Goal: Find specific page/section: Locate item on page

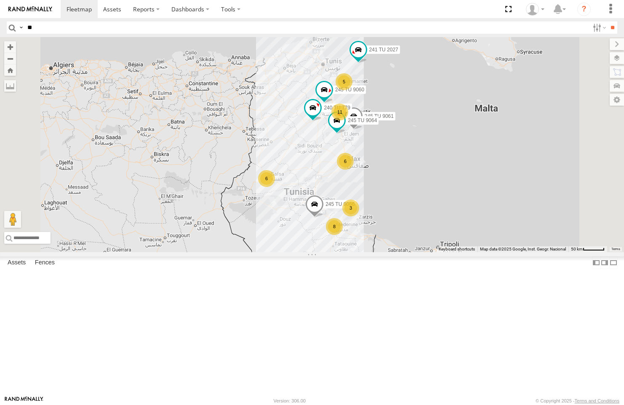
type input "*"
type input "****"
click at [607, 21] on input "**" at bounding box center [612, 27] width 10 height 12
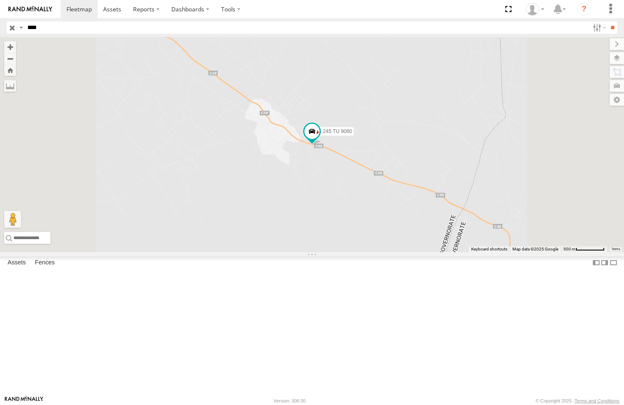
click at [0, 0] on div "Souse Branch" at bounding box center [0, 0] width 0 height 0
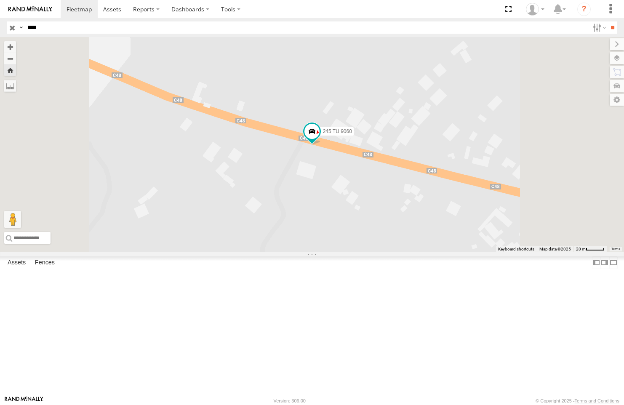
click at [0, 0] on div "Souse Branch" at bounding box center [0, 0] width 0 height 0
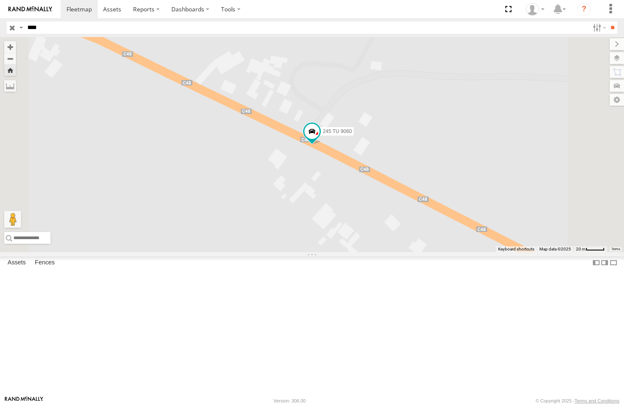
click at [16, 76] on button "Zoom Home" at bounding box center [10, 69] width 12 height 11
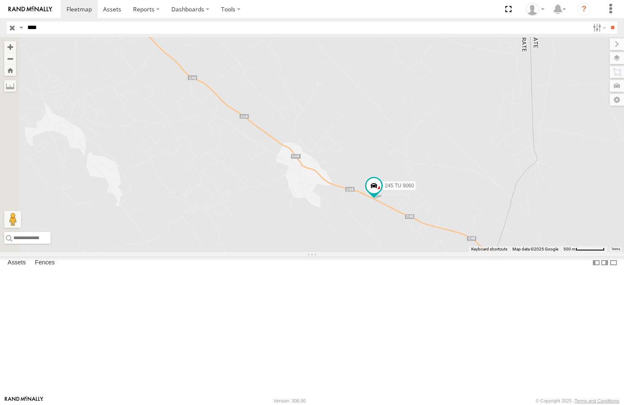
drag, startPoint x: 477, startPoint y: 370, endPoint x: 556, endPoint y: 423, distance: 94.8
click at [556, 404] on html at bounding box center [312, 202] width 624 height 405
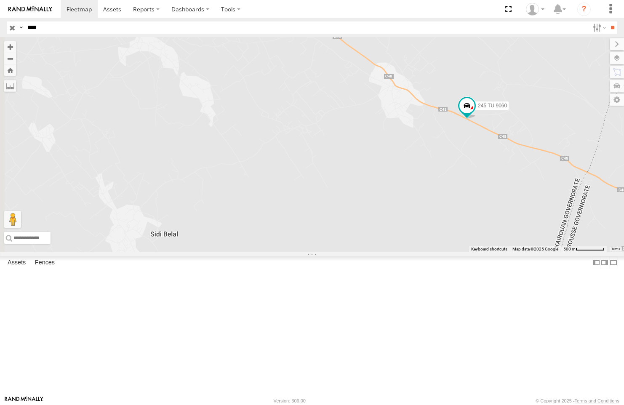
drag, startPoint x: 561, startPoint y: 168, endPoint x: 627, endPoint y: 96, distance: 97.7
click at [623, 96] on html at bounding box center [312, 202] width 624 height 405
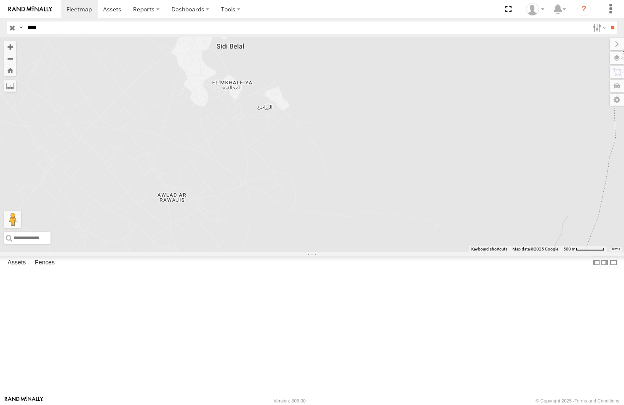
drag, startPoint x: 509, startPoint y: 335, endPoint x: 575, endPoint y: 146, distance: 199.8
click at [575, 146] on div "245 TU 9060" at bounding box center [312, 144] width 624 height 215
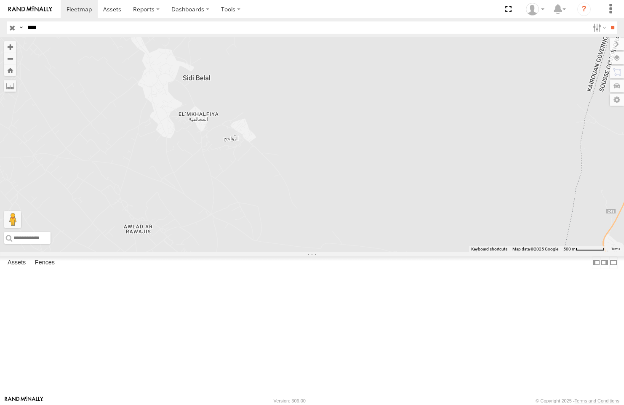
drag, startPoint x: 316, startPoint y: 322, endPoint x: 279, endPoint y: 355, distance: 49.8
click at [283, 252] on div "245 TU 9060" at bounding box center [312, 144] width 624 height 215
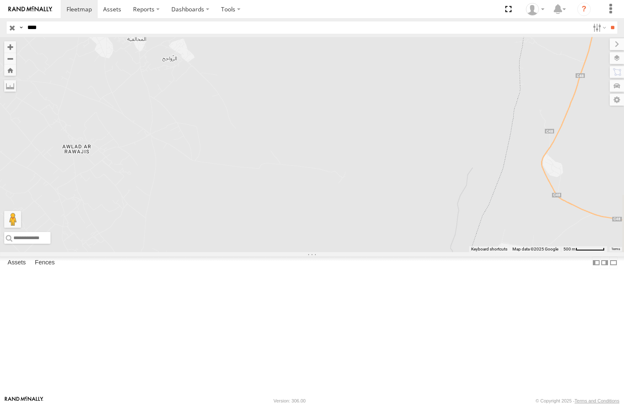
drag, startPoint x: 329, startPoint y: 269, endPoint x: 266, endPoint y: 188, distance: 102.9
click at [266, 188] on div "245 TU 9060" at bounding box center [312, 144] width 624 height 215
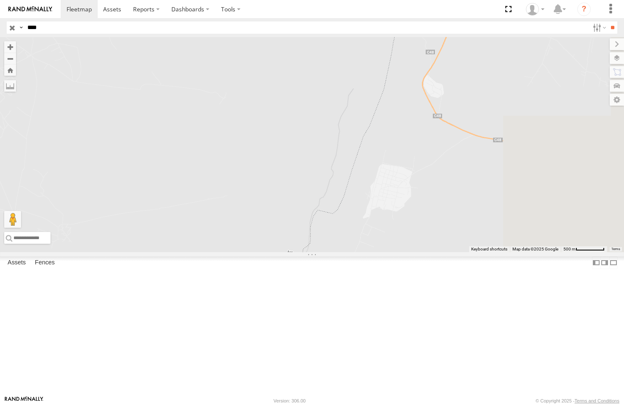
drag, startPoint x: 428, startPoint y: 302, endPoint x: 293, endPoint y: 243, distance: 147.2
click at [295, 243] on div "245 TU 9060" at bounding box center [312, 144] width 624 height 215
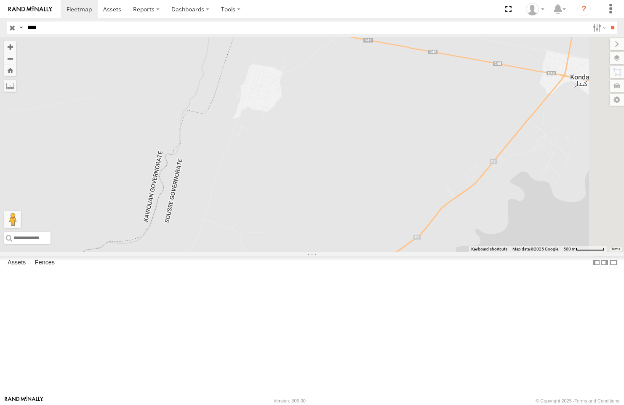
drag, startPoint x: 449, startPoint y: 289, endPoint x: 327, endPoint y: 156, distance: 180.2
click at [327, 156] on div "245 TU 9060" at bounding box center [312, 144] width 624 height 215
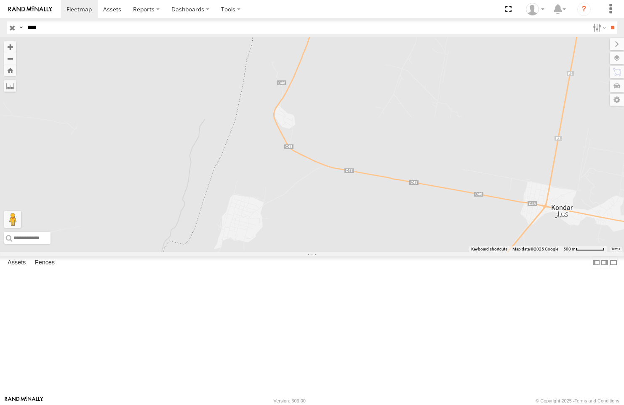
drag, startPoint x: 566, startPoint y: 235, endPoint x: 533, endPoint y: 343, distance: 113.2
click at [554, 404] on html at bounding box center [312, 202] width 624 height 405
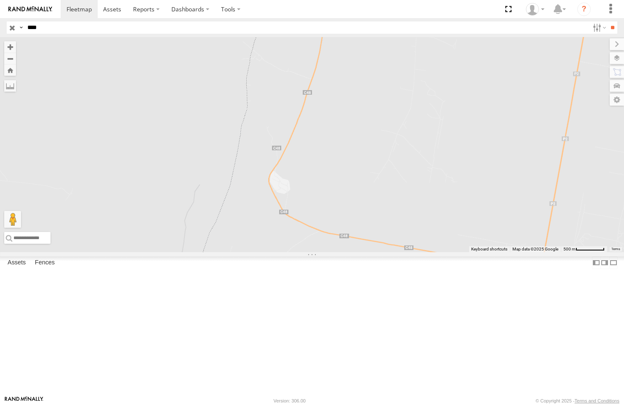
drag, startPoint x: 491, startPoint y: 223, endPoint x: 492, endPoint y: 347, distance: 123.3
click at [491, 252] on div "245 TU 9060" at bounding box center [312, 144] width 624 height 215
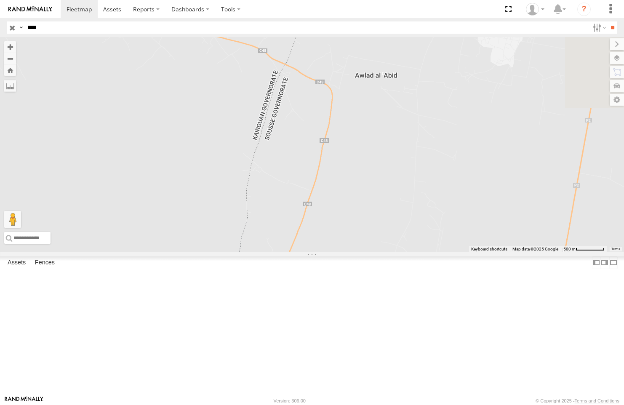
click at [0, 0] on div "245 TU 9060" at bounding box center [0, 0] width 0 height 0
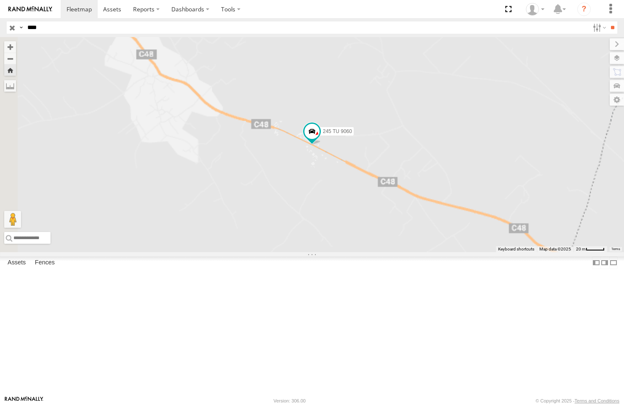
click at [13, 30] on input "button" at bounding box center [12, 27] width 11 height 12
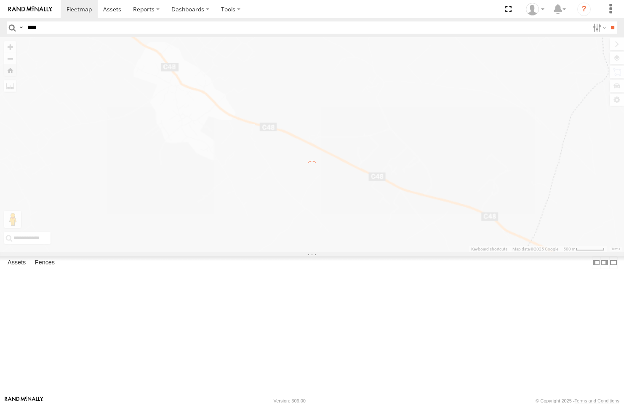
click at [51, 26] on input "****" at bounding box center [306, 27] width 565 height 12
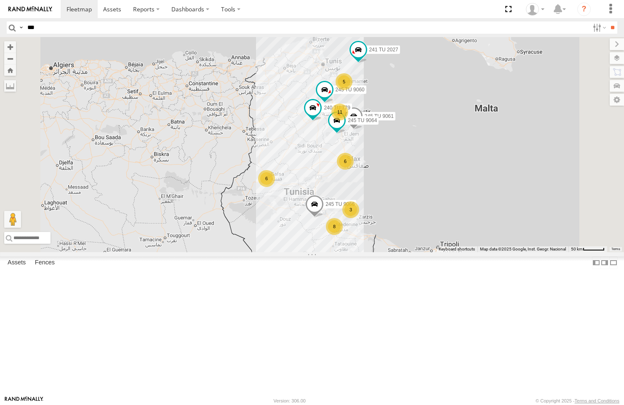
type input "***"
click at [607, 21] on input "**" at bounding box center [612, 27] width 10 height 12
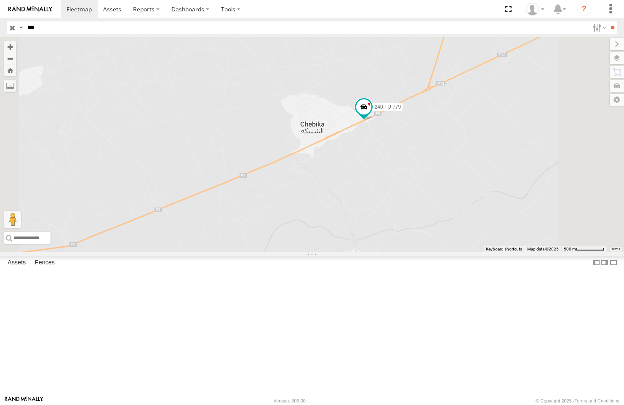
click at [0, 0] on div "240 TU 779" at bounding box center [0, 0] width 0 height 0
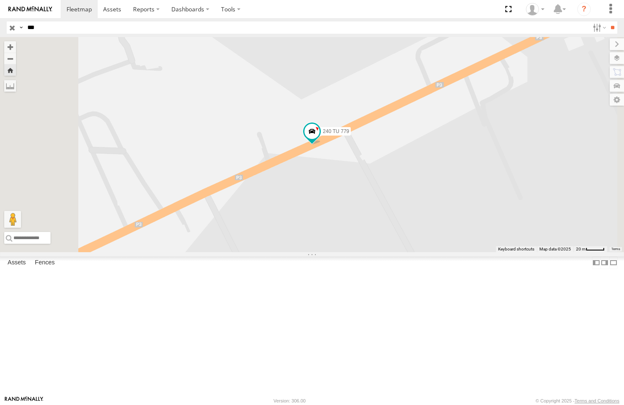
click at [11, 28] on input "button" at bounding box center [12, 27] width 11 height 12
